Goal: Task Accomplishment & Management: Manage account settings

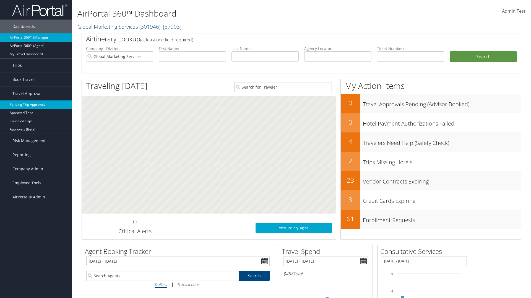
click at [36, 105] on link "Pending Trip Approvals" at bounding box center [36, 105] width 72 height 8
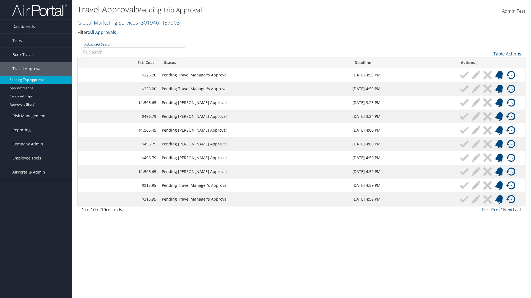
click at [507, 54] on link "Table Actions" at bounding box center [507, 54] width 28 height 6
click at [488, 62] on link "Download Report" at bounding box center [488, 62] width 73 height 9
click at [507, 54] on link "Table Actions" at bounding box center [507, 54] width 28 height 6
click at [488, 72] on link "Column Visibility" at bounding box center [488, 71] width 73 height 9
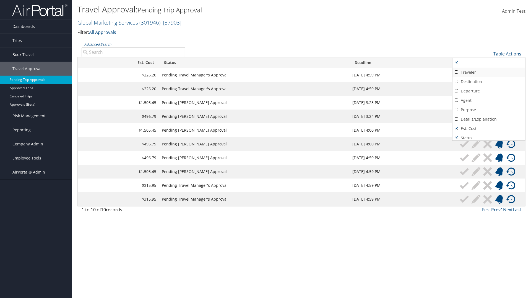
click at [488, 72] on link "Traveler" at bounding box center [488, 72] width 73 height 9
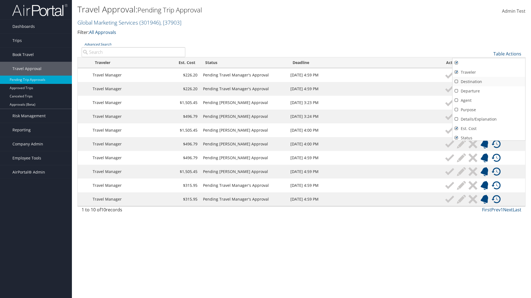
click at [488, 82] on link "Destination" at bounding box center [488, 81] width 73 height 9
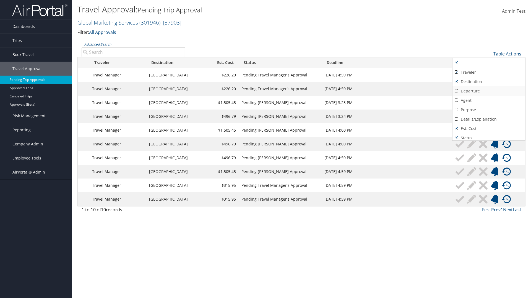
click at [488, 91] on link "Departure" at bounding box center [488, 91] width 73 height 9
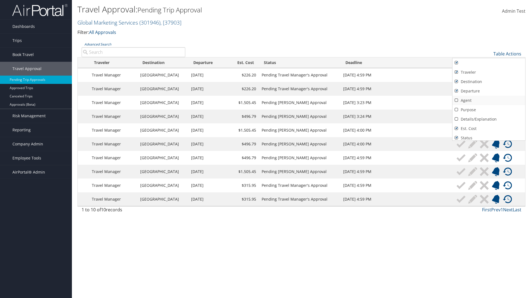
click at [488, 101] on link "Agent" at bounding box center [488, 100] width 73 height 9
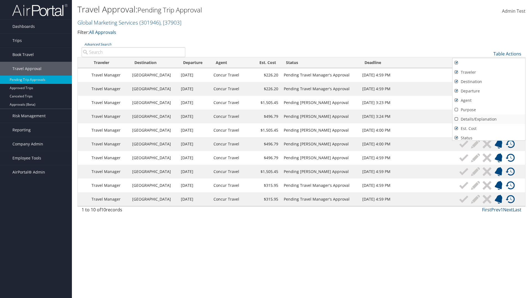
click at [488, 119] on link "Details/Explanation" at bounding box center [488, 119] width 73 height 9
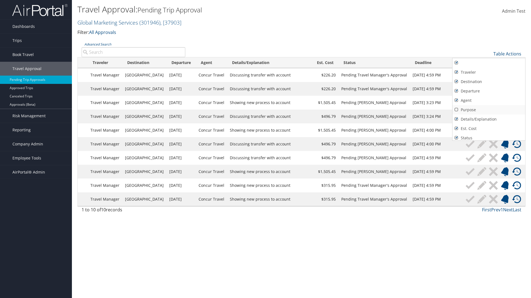
click at [488, 110] on link "Purpose" at bounding box center [488, 109] width 73 height 9
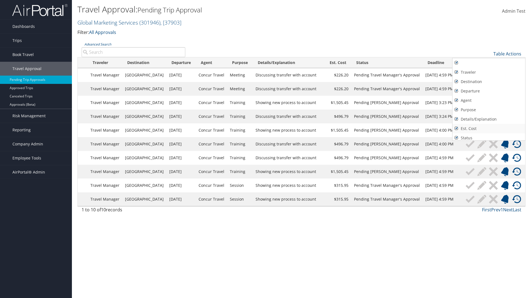
click at [488, 129] on link "Est. Cost" at bounding box center [488, 128] width 73 height 9
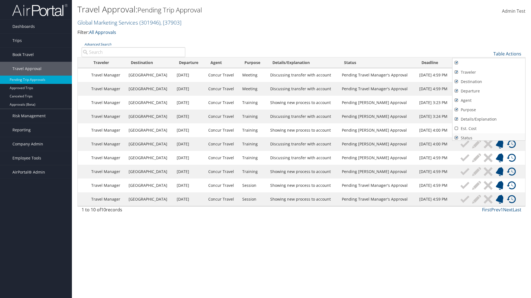
click at [488, 136] on link "Status" at bounding box center [488, 137] width 73 height 9
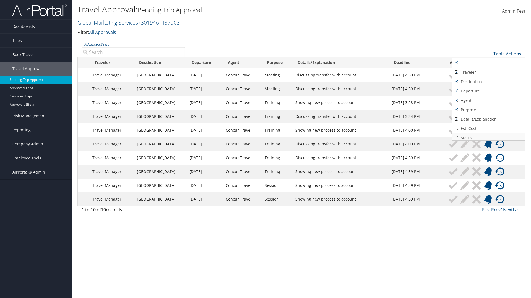
scroll to position [2, 0]
click at [488, 141] on link "Deadline" at bounding box center [488, 145] width 73 height 9
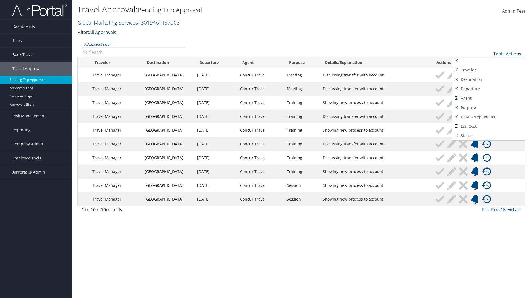
scroll to position [21, 0]
click at [488, 136] on link "Actions" at bounding box center [488, 135] width 73 height 9
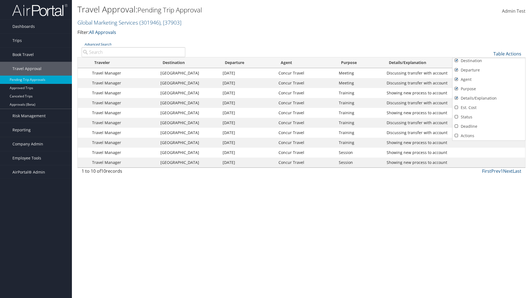
click at [488, 56] on link "Traveler" at bounding box center [488, 51] width 73 height 9
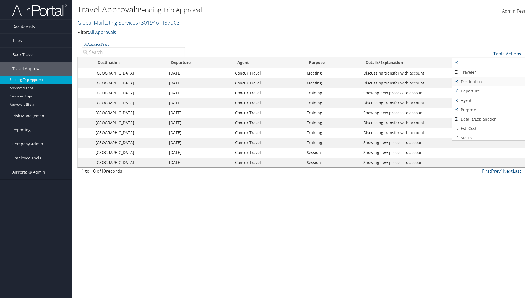
click at [488, 82] on link "Destination" at bounding box center [488, 81] width 73 height 9
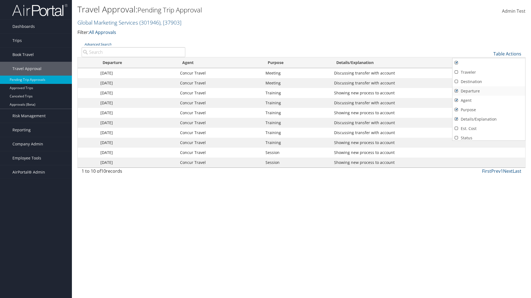
click at [488, 91] on link "Departure" at bounding box center [488, 91] width 73 height 9
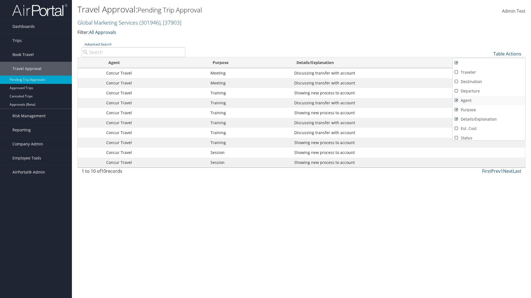
click at [488, 101] on link "Agent" at bounding box center [488, 100] width 73 height 9
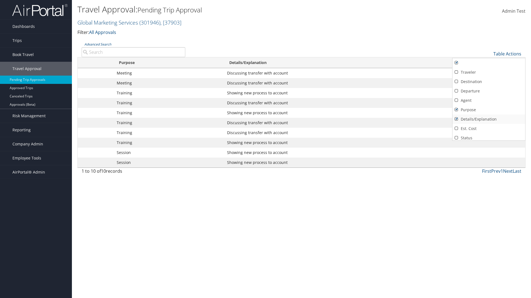
click at [488, 119] on link "Details/Explanation" at bounding box center [488, 119] width 73 height 9
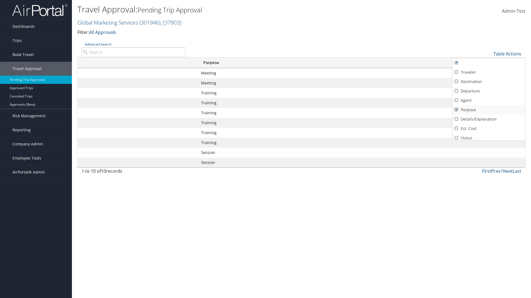
click at [488, 110] on link "Purpose" at bounding box center [488, 109] width 73 height 9
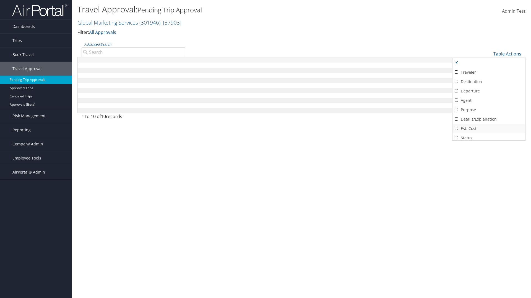
click at [488, 129] on link "Est. Cost" at bounding box center [488, 128] width 73 height 9
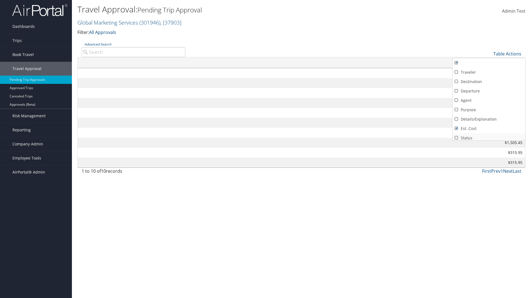
click at [488, 136] on link "Status" at bounding box center [488, 137] width 73 height 9
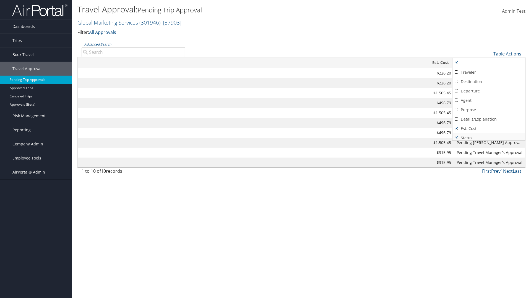
scroll to position [2, 0]
click at [488, 141] on link "Deadline" at bounding box center [488, 145] width 73 height 9
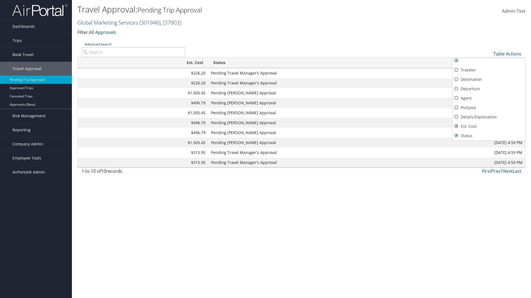
scroll to position [21, 0]
click at [488, 136] on link "Actions" at bounding box center [488, 135] width 73 height 9
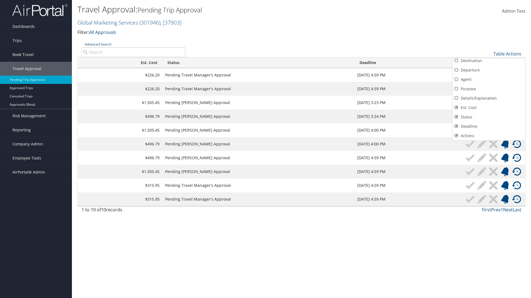
click at [265, 149] on div at bounding box center [265, 149] width 531 height 298
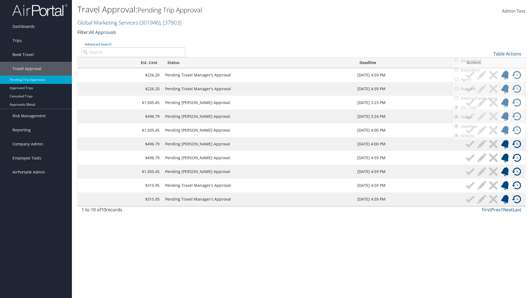
scroll to position [7, 0]
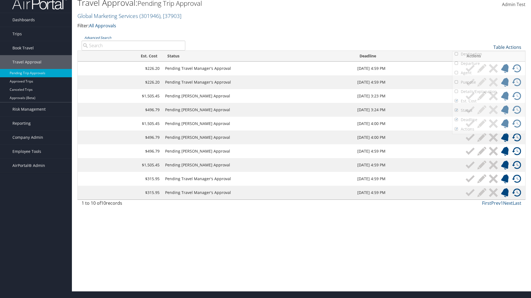
click at [507, 47] on link "Table Actions" at bounding box center [507, 47] width 28 height 6
click at [488, 75] on link "Page Length" at bounding box center [488, 74] width 73 height 9
click at [507, 50] on link "Table Actions" at bounding box center [507, 47] width 28 height 6
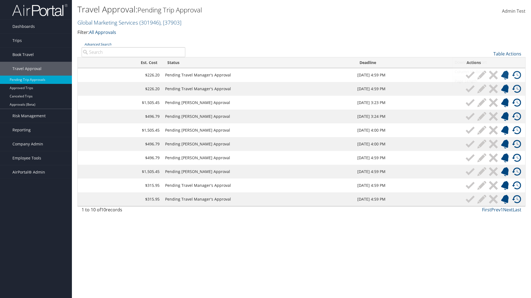
click at [488, 81] on link "Page Length" at bounding box center [488, 81] width 73 height 9
